Goal: Task Accomplishment & Management: Use online tool/utility

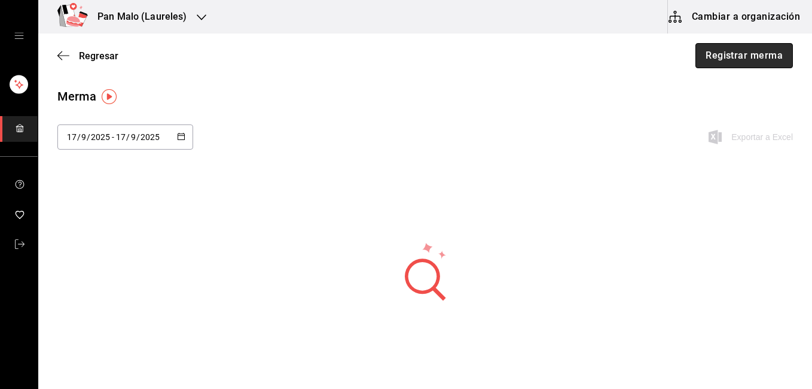
click at [761, 49] on button "Registrar merma" at bounding box center [743, 55] width 97 height 25
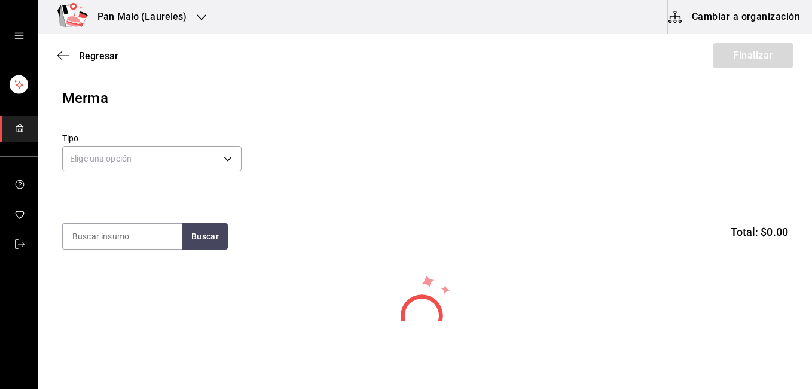
click at [761, 49] on div "Regresar Finalizar" at bounding box center [425, 55] width 774 height 44
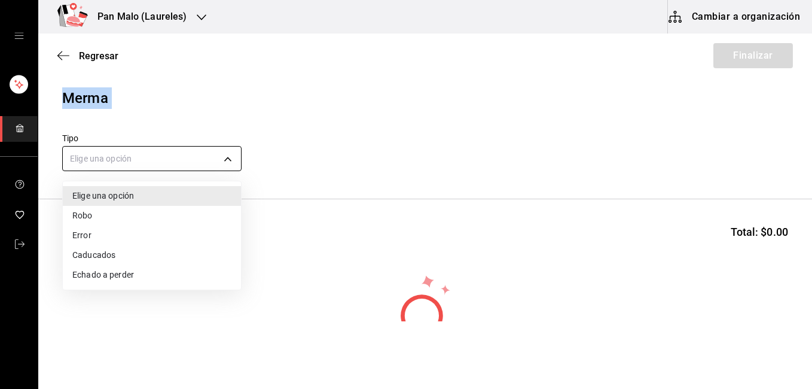
click at [159, 152] on body "Pan Malo (Laureles) Cambiar a organización Regresar Finalizar Merma Tipo Elige …" at bounding box center [406, 160] width 812 height 321
click at [127, 248] on li "Caducados" at bounding box center [152, 255] width 178 height 20
type input "EXPIRED"
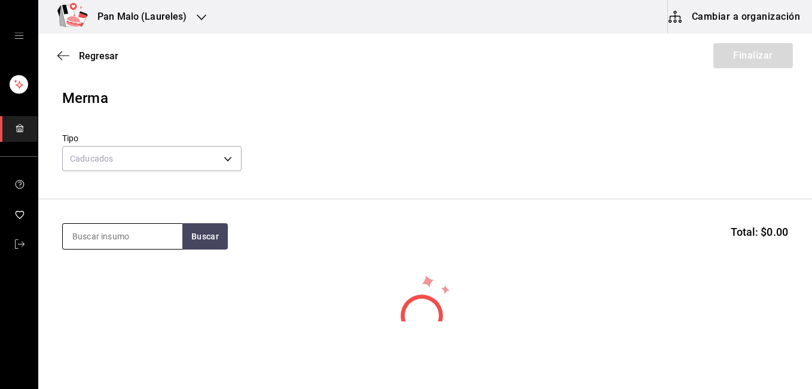
click at [140, 233] on input at bounding box center [123, 236] width 120 height 25
click at [65, 50] on icon "button" at bounding box center [63, 55] width 12 height 11
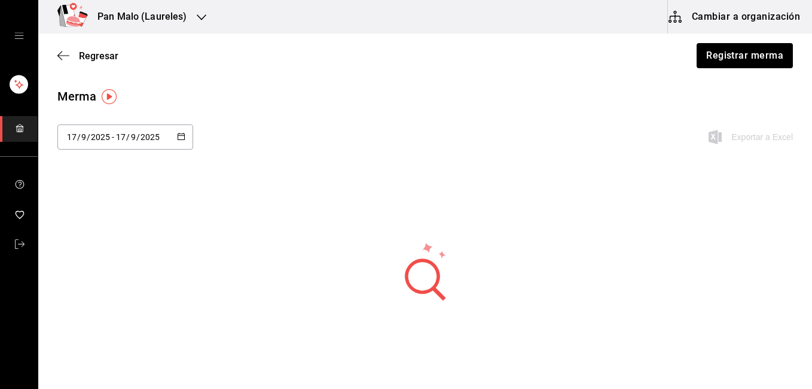
click at [164, 132] on div "[DATE] [DATE] - [DATE] [DATE]" at bounding box center [125, 136] width 136 height 25
click at [161, 198] on li "Ayer" at bounding box center [113, 201] width 113 height 27
type input "[DATE]"
type input "16"
type input "[DATE]"
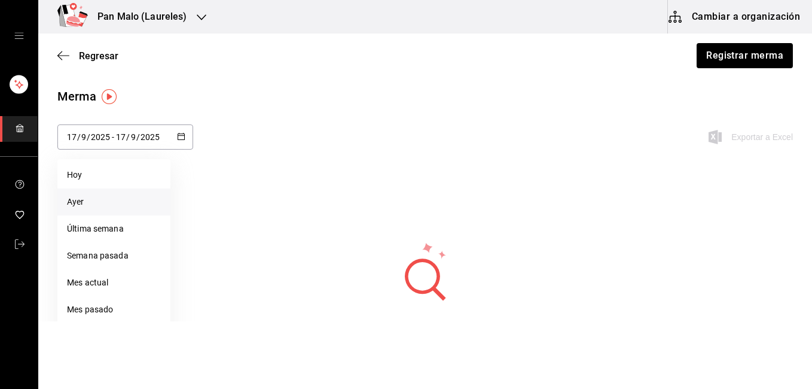
type input "16"
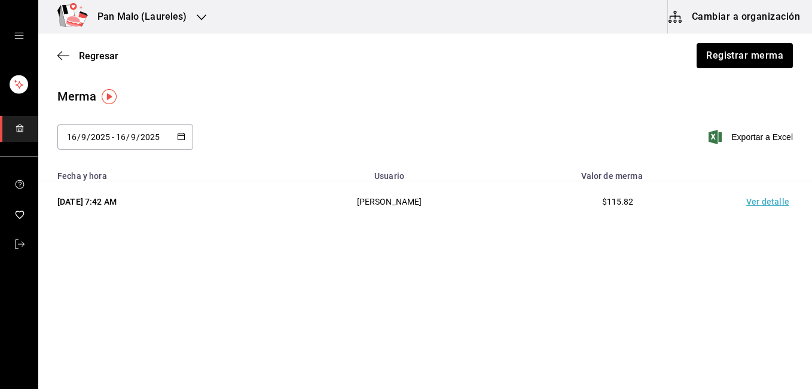
click at [763, 204] on td "Ver detalle" at bounding box center [770, 201] width 84 height 41
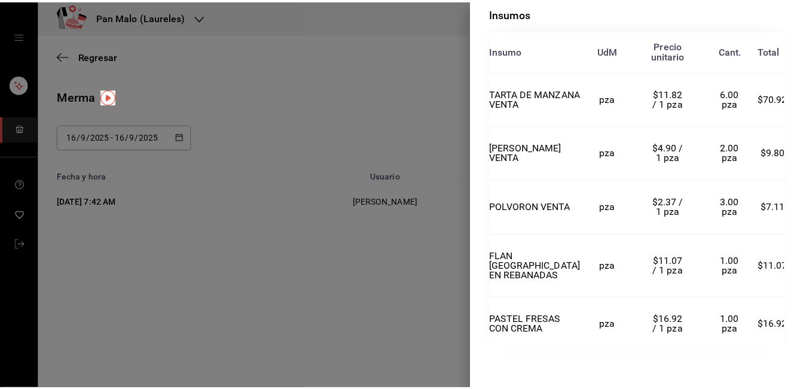
scroll to position [279, 0]
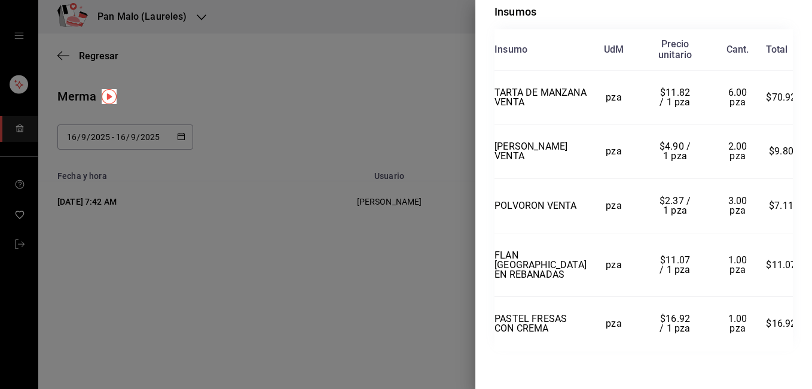
click at [371, 75] on div at bounding box center [406, 194] width 812 height 389
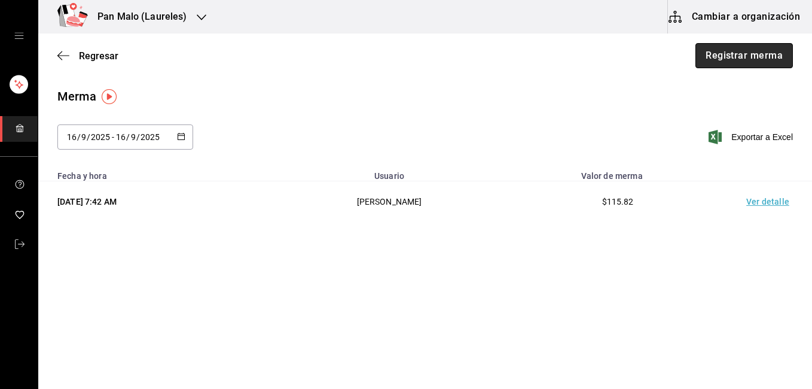
click at [715, 48] on button "Registrar merma" at bounding box center [743, 55] width 97 height 25
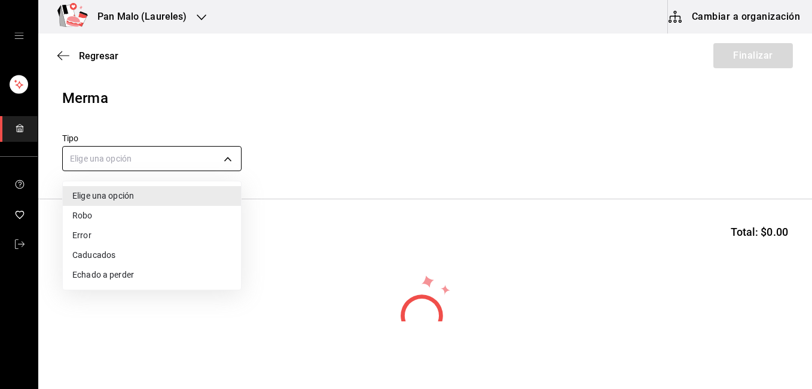
click at [192, 158] on body "Pan Malo (Laureles) Cambiar a organización Regresar Finalizar Merma Tipo Elige …" at bounding box center [406, 160] width 812 height 321
click at [105, 255] on li "Caducados" at bounding box center [152, 255] width 178 height 20
type input "EXPIRED"
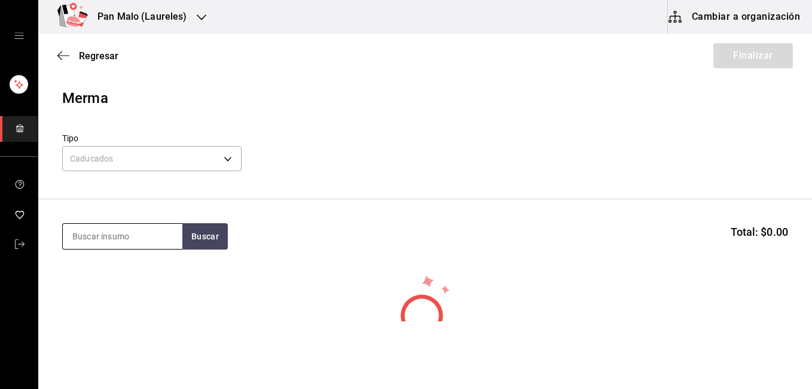
click at [108, 238] on input at bounding box center [123, 236] width 120 height 25
type input "TARTA QUESO"
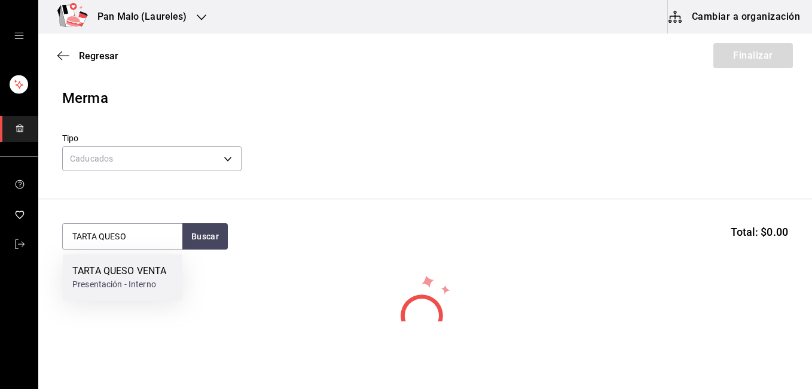
click at [124, 276] on div "TARTA QUESO VENTA" at bounding box center [119, 271] width 94 height 14
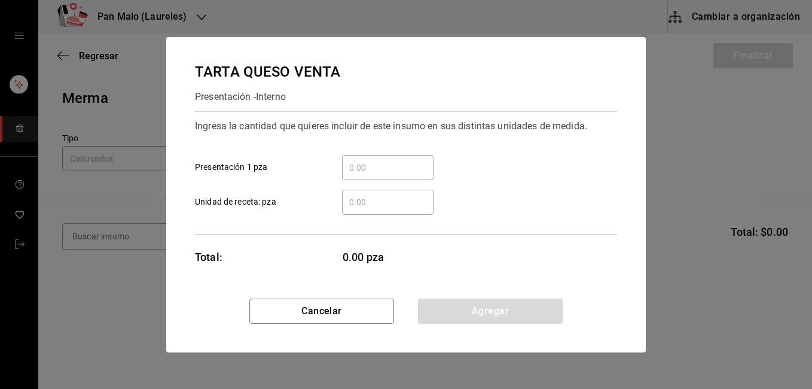
click at [414, 166] on input "​ Presentación 1 pza" at bounding box center [387, 167] width 91 height 14
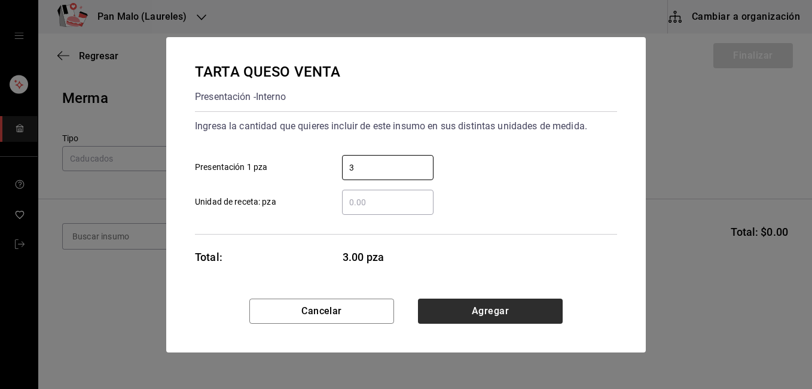
type input "3"
click at [530, 310] on button "Agregar" at bounding box center [490, 310] width 145 height 25
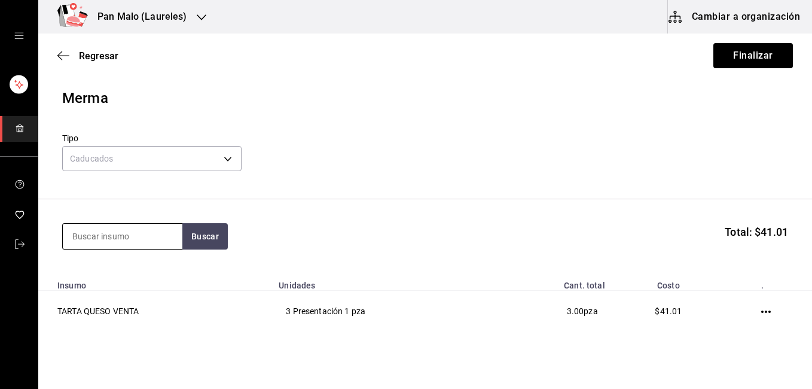
click at [109, 235] on input at bounding box center [123, 236] width 120 height 25
type input "PANQUE DE NARANJA"
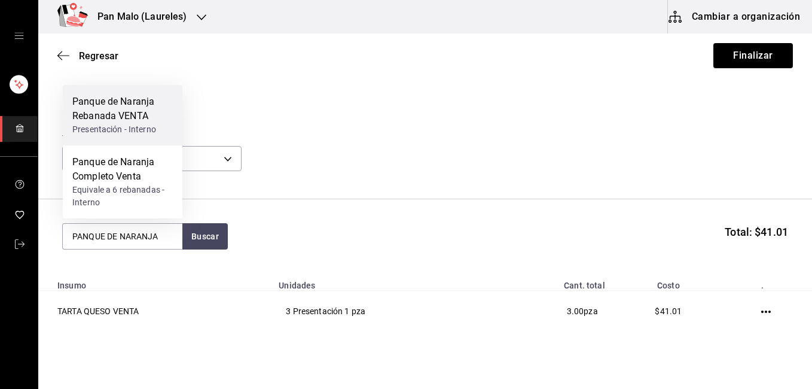
click at [123, 128] on div "Presentación - Interno" at bounding box center [122, 129] width 100 height 13
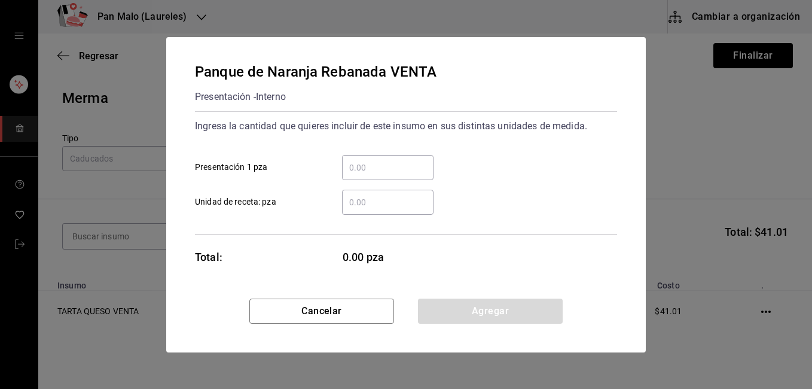
click at [370, 165] on input "​ Presentación 1 pza" at bounding box center [387, 167] width 91 height 14
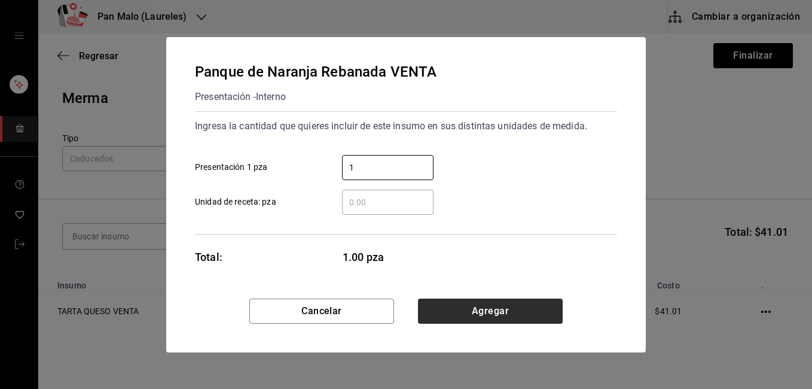
type input "1"
click at [560, 308] on button "Agregar" at bounding box center [490, 310] width 145 height 25
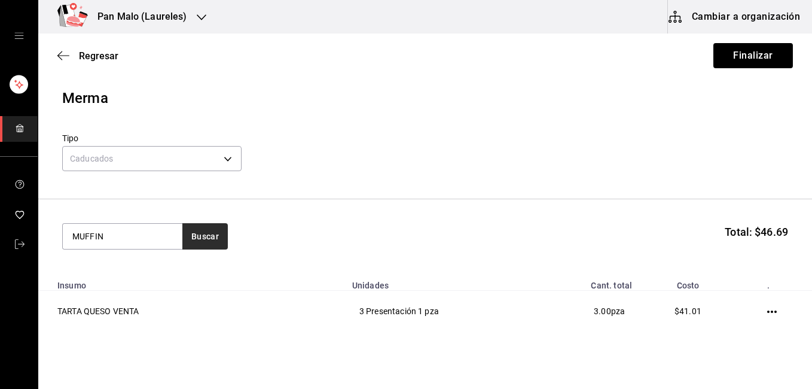
type input "MUFFIN"
click at [198, 234] on button "Buscar" at bounding box center [204, 236] width 45 height 26
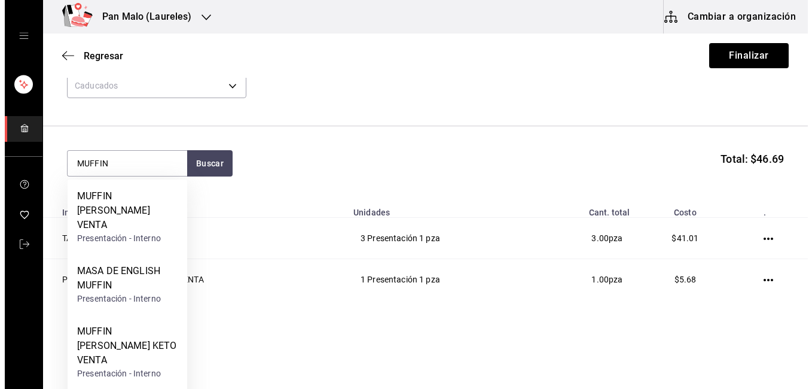
scroll to position [90, 0]
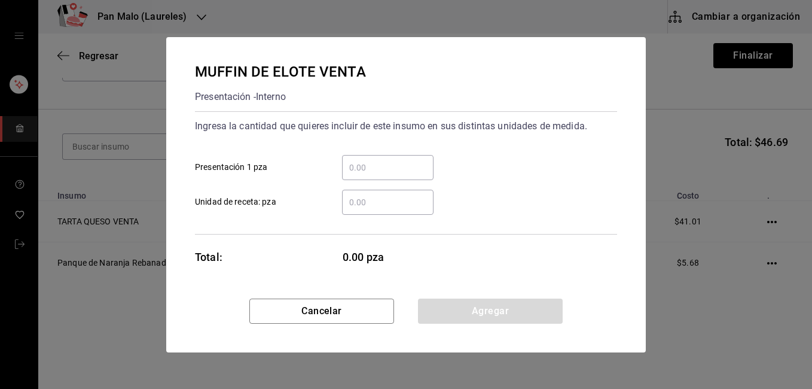
click at [362, 171] on input "​ Presentación 1 pza" at bounding box center [387, 167] width 91 height 14
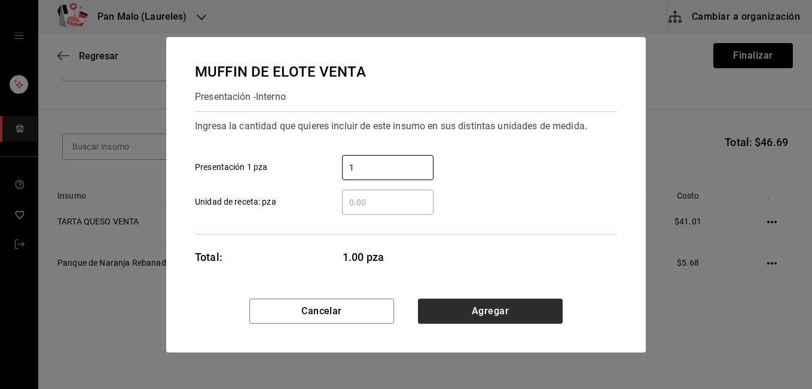
type input "1"
click at [558, 311] on button "Agregar" at bounding box center [490, 310] width 145 height 25
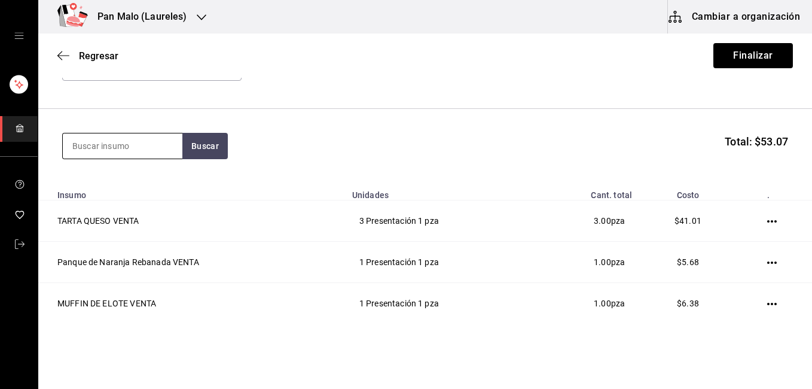
click at [115, 148] on input at bounding box center [123, 145] width 120 height 25
type input "SUIZO"
click at [189, 146] on button "Buscar" at bounding box center [204, 146] width 45 height 26
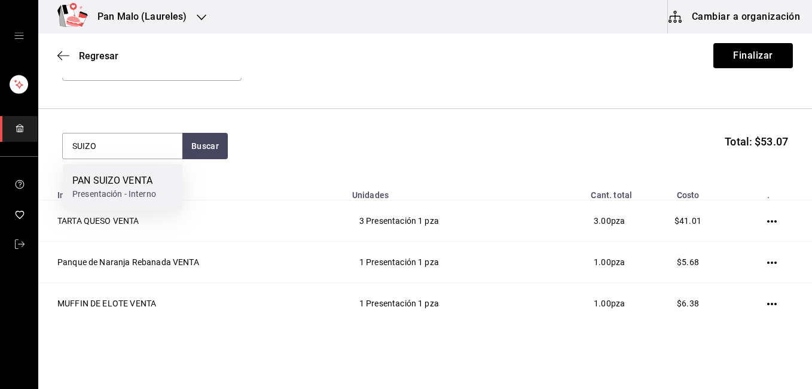
click at [142, 178] on div "PAN SUIZO VENTA" at bounding box center [114, 180] width 84 height 14
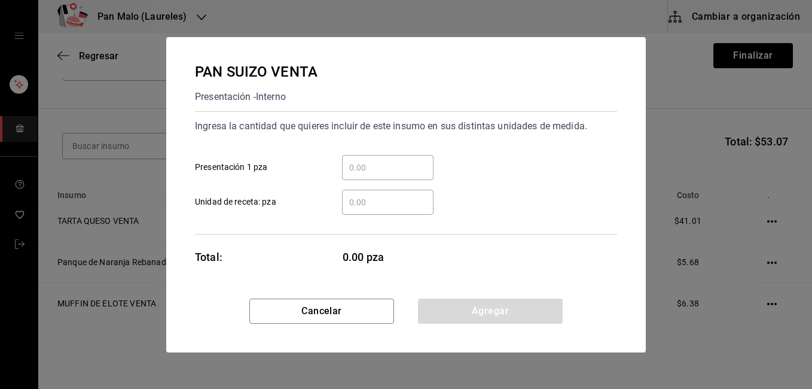
click at [366, 168] on input "​ Presentación 1 pza" at bounding box center [387, 167] width 91 height 14
type input "1"
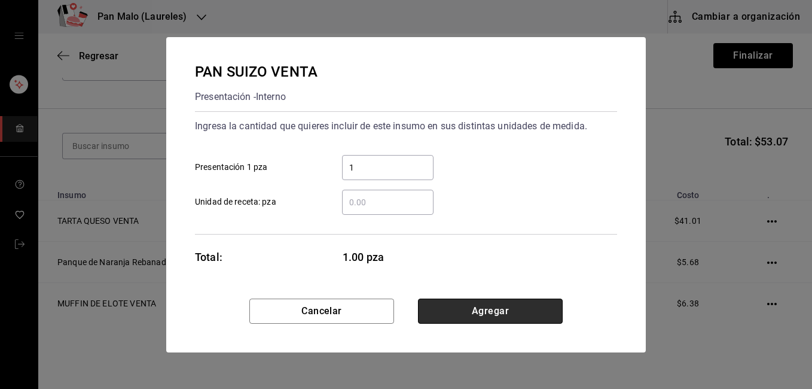
click at [561, 315] on button "Agregar" at bounding box center [490, 310] width 145 height 25
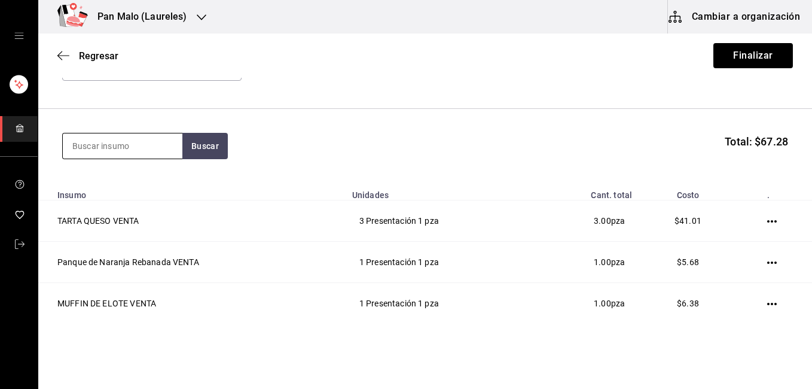
click at [133, 146] on input at bounding box center [123, 145] width 120 height 25
type input "POLVORON"
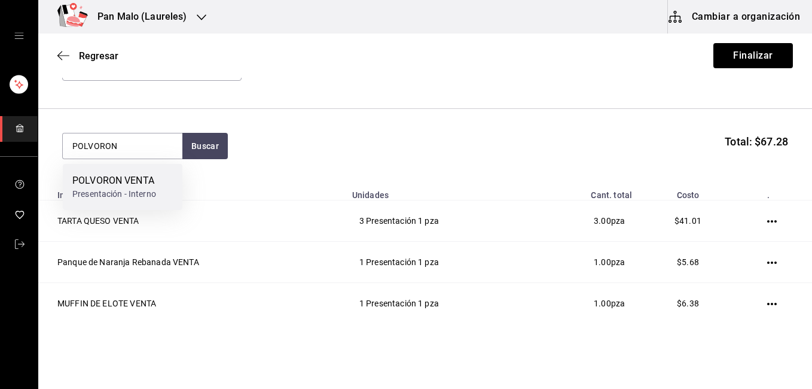
click at [146, 175] on div "POLVORON VENTA" at bounding box center [114, 180] width 84 height 14
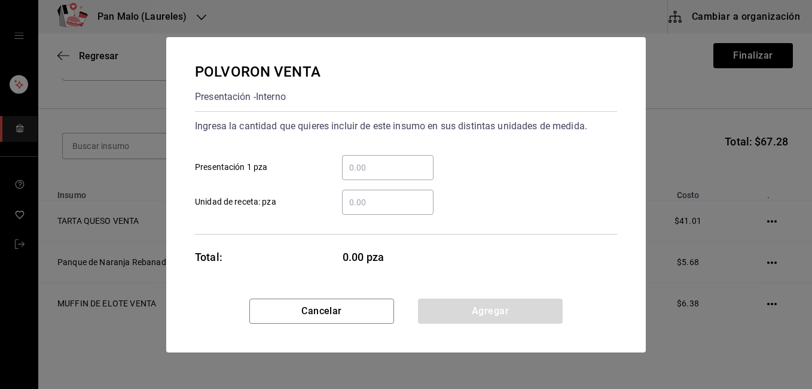
click at [360, 173] on input "​ Presentación 1 pza" at bounding box center [387, 167] width 91 height 14
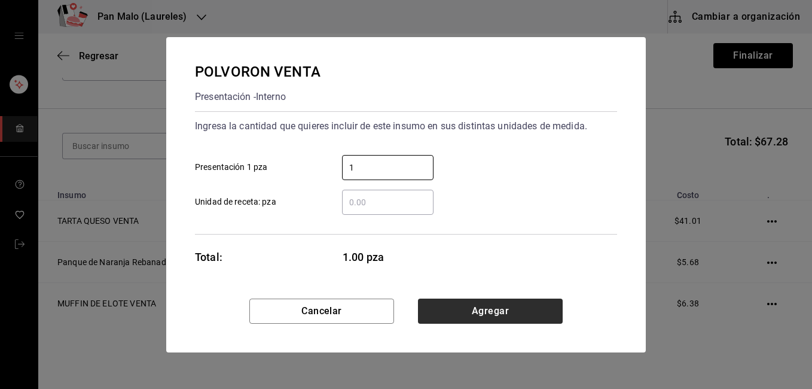
type input "1"
click at [561, 305] on button "Agregar" at bounding box center [490, 310] width 145 height 25
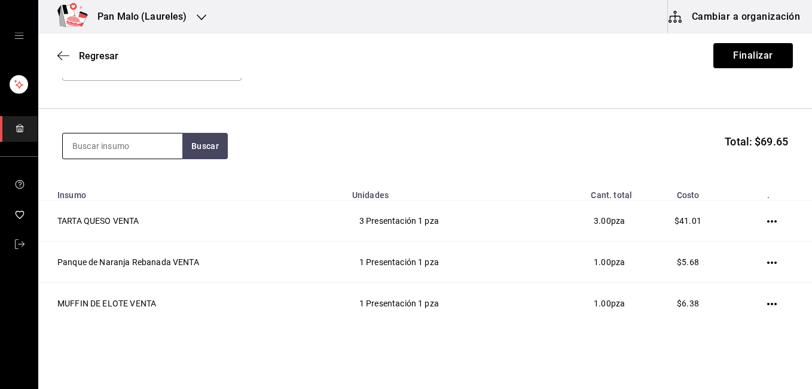
click at [120, 149] on input at bounding box center [123, 145] width 120 height 25
type input "NIDO"
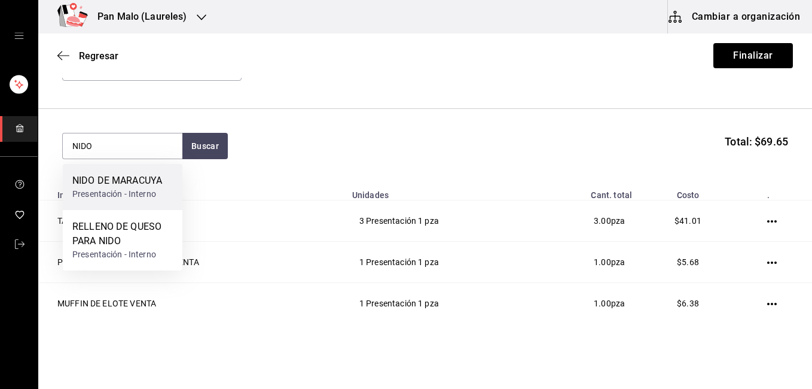
click at [122, 194] on div "Presentación - Interno" at bounding box center [117, 194] width 90 height 13
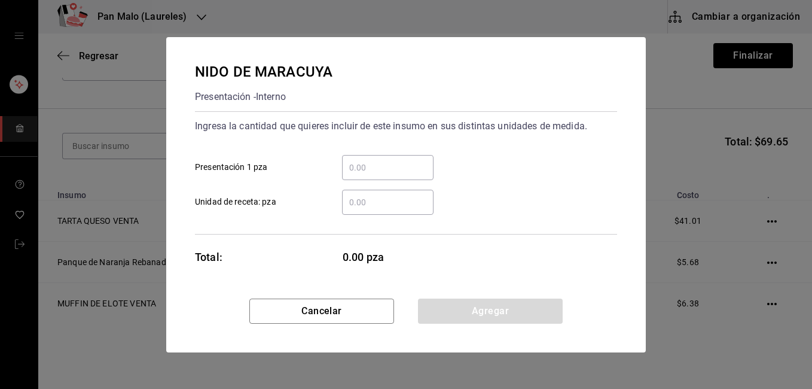
click at [353, 169] on input "​ Presentación 1 pza" at bounding box center [387, 167] width 91 height 14
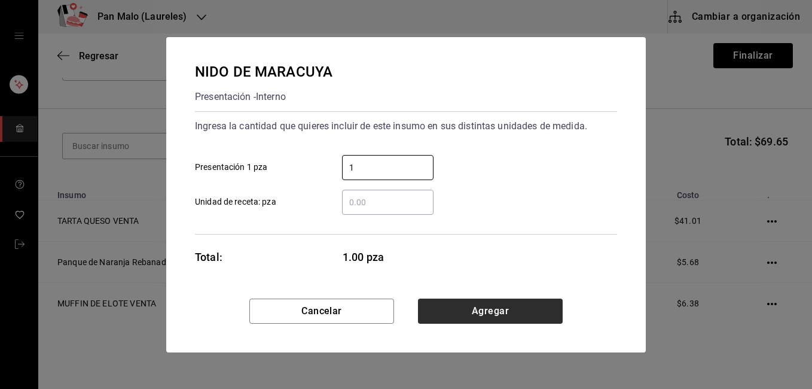
type input "1"
click at [557, 310] on button "Agregar" at bounding box center [490, 310] width 145 height 25
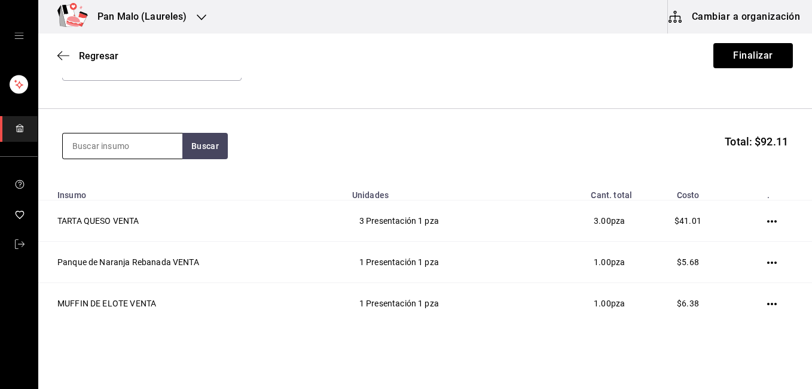
click at [133, 140] on input at bounding box center [123, 145] width 120 height 25
type input "TARTA DE MANZANA"
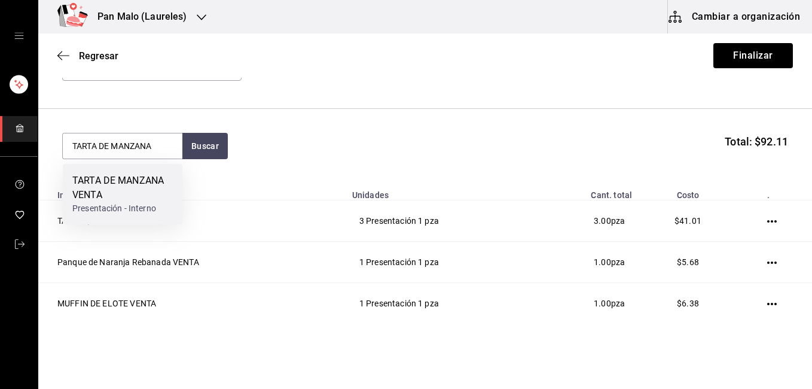
click at [152, 183] on div "TARTA DE MANZANA VENTA" at bounding box center [122, 187] width 100 height 29
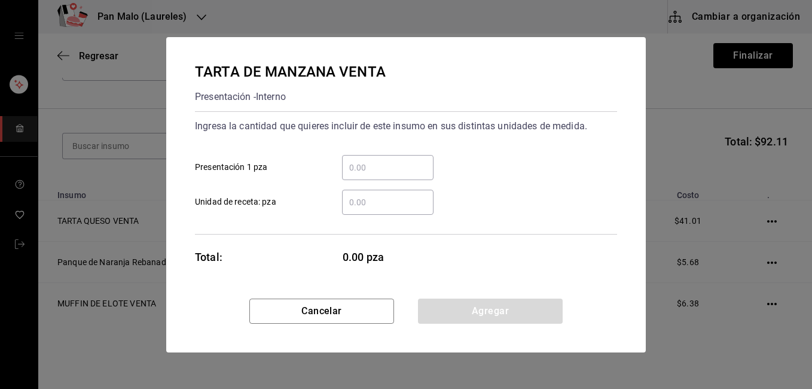
click at [375, 170] on input "​ Presentación 1 pza" at bounding box center [387, 167] width 91 height 14
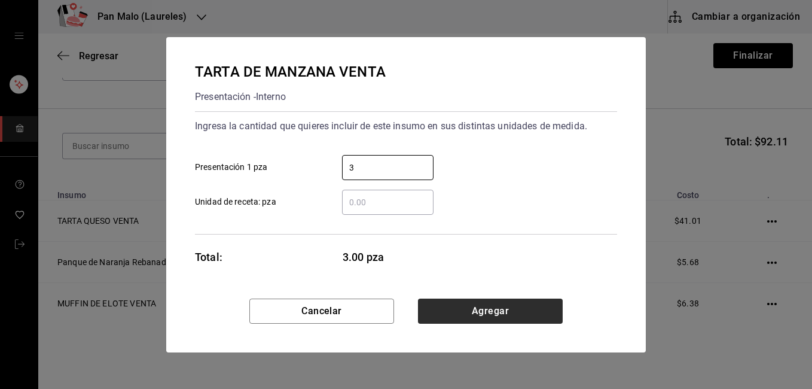
type input "3"
click at [477, 315] on button "Agregar" at bounding box center [490, 310] width 145 height 25
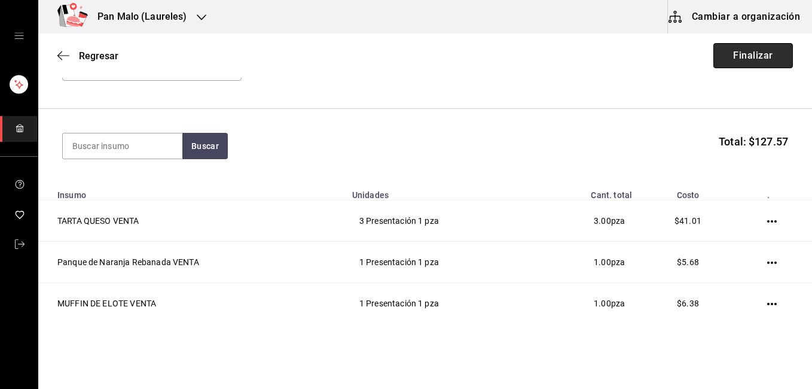
click at [714, 48] on button "Finalizar" at bounding box center [753, 55] width 80 height 25
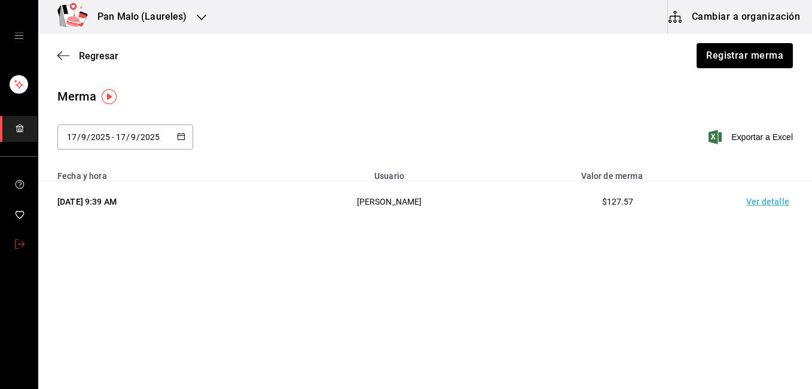
click at [21, 245] on icon "mailbox folders" at bounding box center [20, 244] width 10 height 10
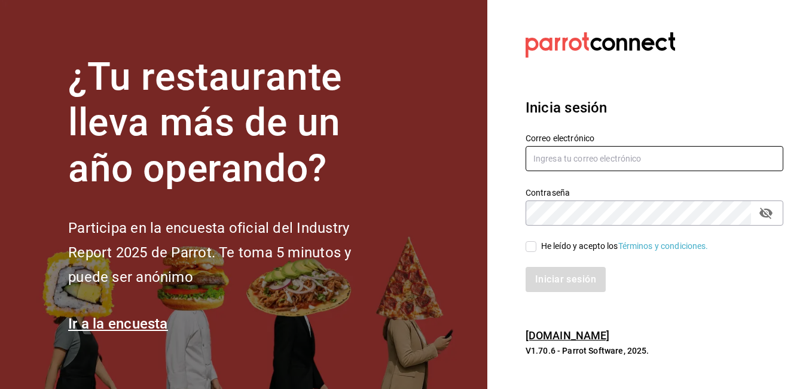
type input "[EMAIL_ADDRESS][DOMAIN_NAME]"
